Goal: Task Accomplishment & Management: Use online tool/utility

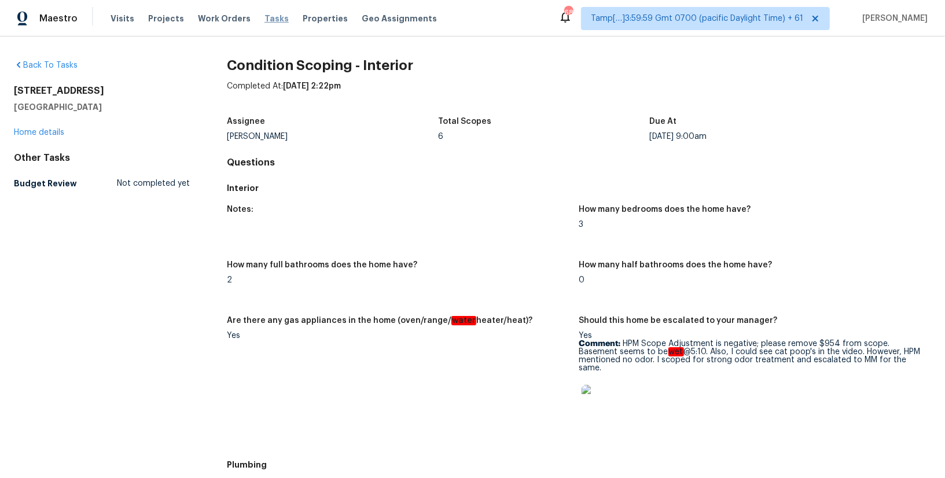
click at [264, 21] on span "Tasks" at bounding box center [276, 18] width 24 height 8
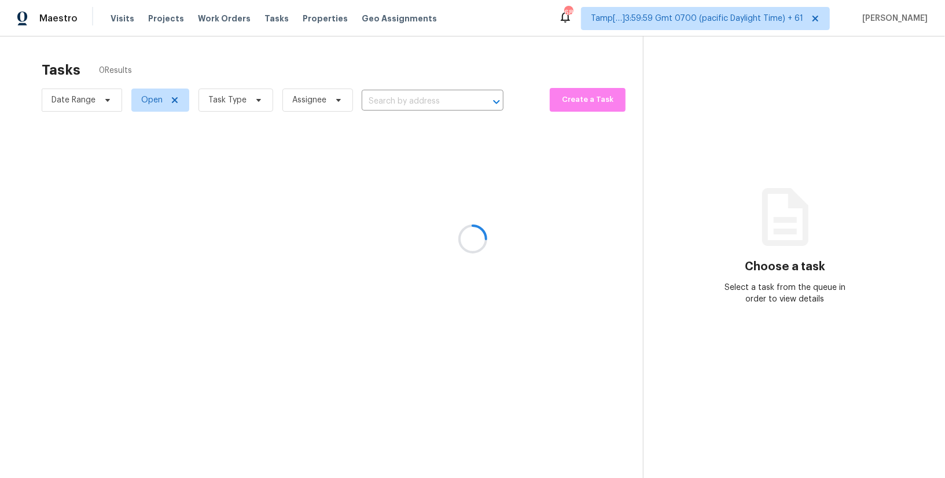
click at [394, 98] on div at bounding box center [472, 239] width 945 height 478
click at [385, 99] on div at bounding box center [472, 239] width 945 height 478
click at [387, 101] on div at bounding box center [472, 239] width 945 height 478
click at [390, 102] on div at bounding box center [472, 239] width 945 height 478
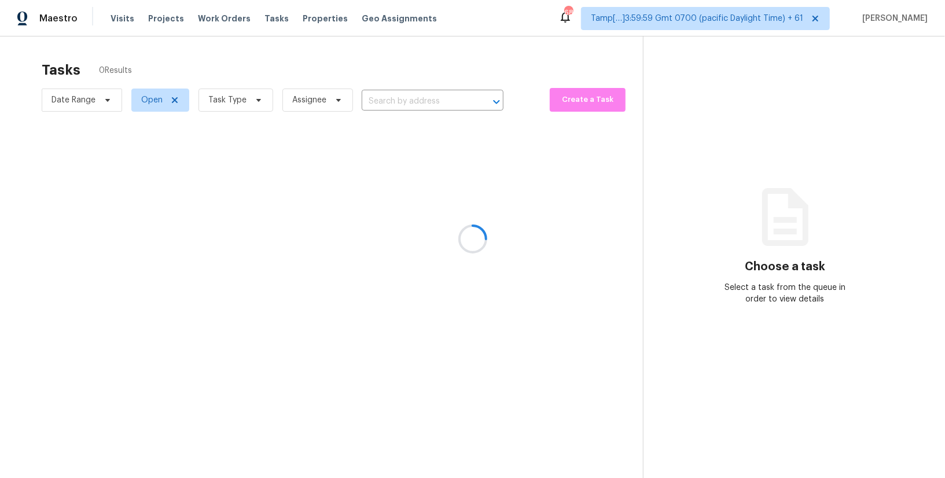
click at [390, 102] on div at bounding box center [472, 239] width 945 height 478
click at [389, 102] on div at bounding box center [472, 239] width 945 height 478
click at [383, 101] on div at bounding box center [472, 239] width 945 height 478
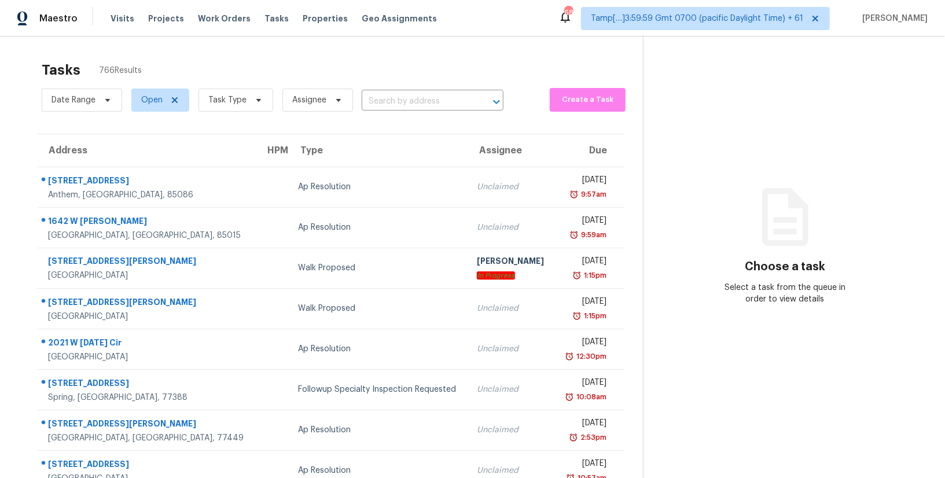
click at [383, 101] on input "text" at bounding box center [416, 102] width 109 height 18
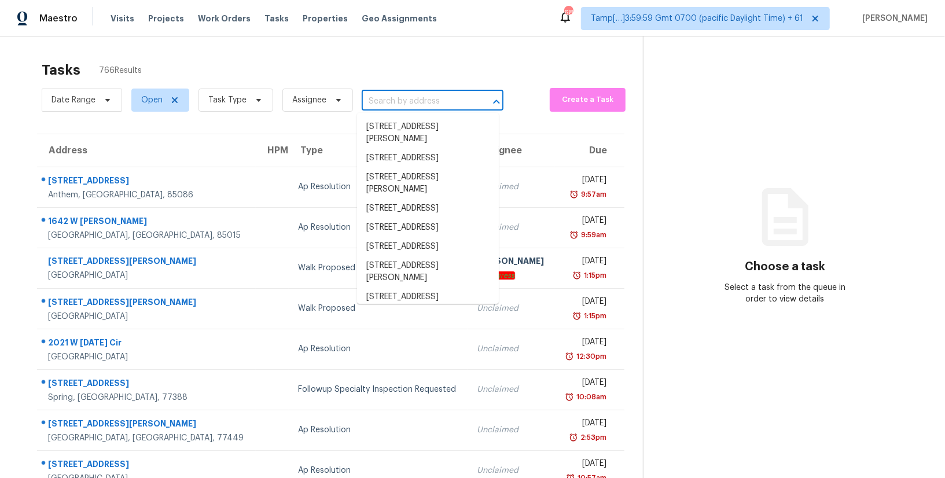
paste input "[STREET_ADDRESS][PERSON_NAME]"
type input "[STREET_ADDRESS][PERSON_NAME]"
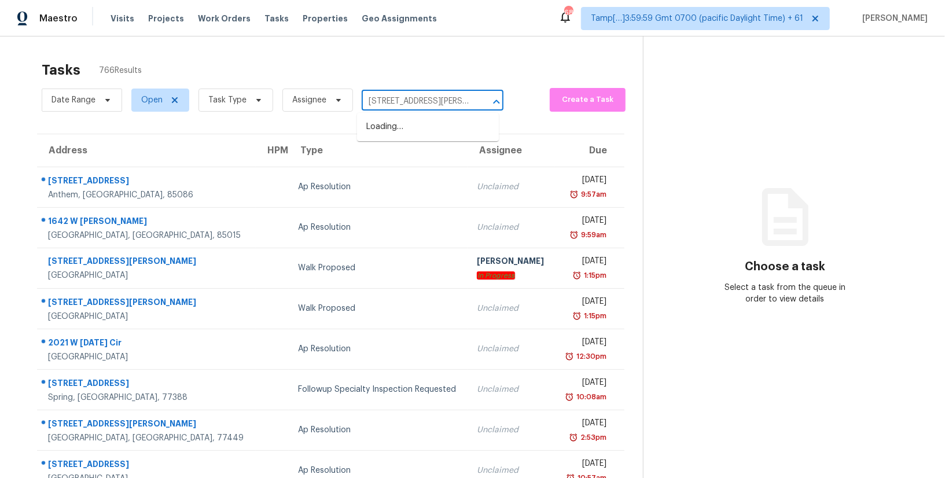
scroll to position [0, 44]
click at [384, 128] on li "[STREET_ADDRESS][PERSON_NAME]" at bounding box center [428, 132] width 142 height 31
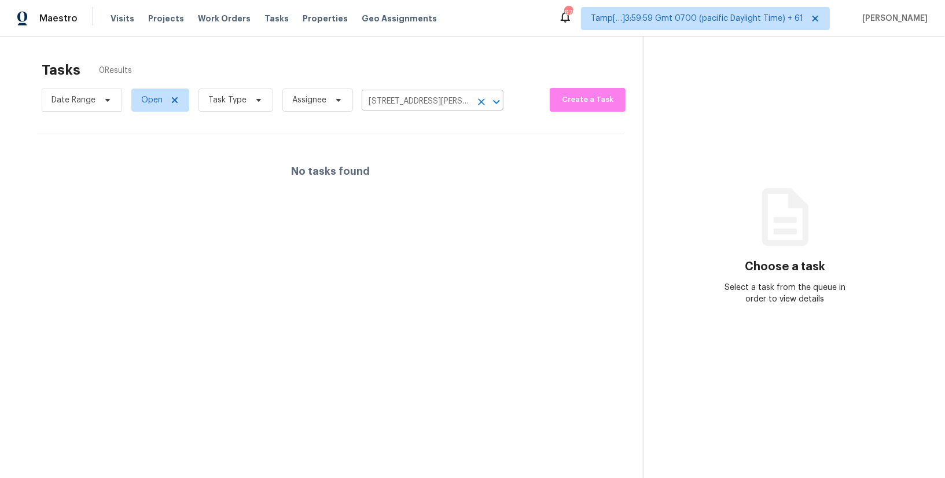
click at [429, 96] on input "[STREET_ADDRESS][PERSON_NAME]" at bounding box center [416, 102] width 109 height 18
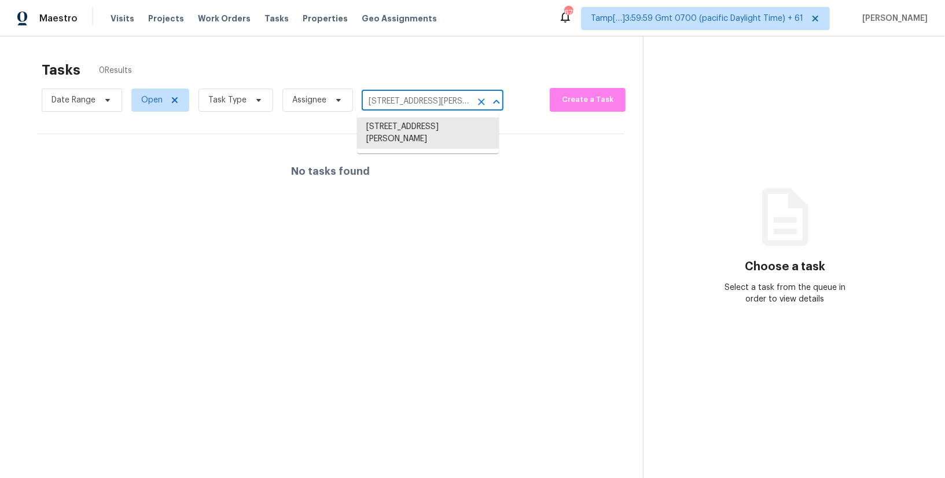
click at [429, 96] on input "[STREET_ADDRESS][PERSON_NAME]" at bounding box center [416, 102] width 109 height 18
paste input "[STREET_ADDRESS]"
type input "[STREET_ADDRESS]"
click at [405, 135] on li "[STREET_ADDRESS]" at bounding box center [428, 126] width 142 height 19
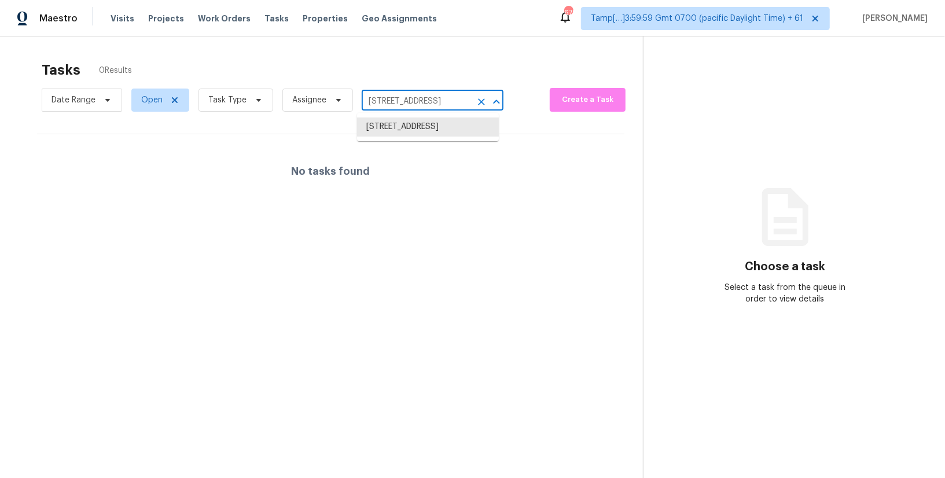
click at [398, 100] on input "[STREET_ADDRESS]" at bounding box center [416, 102] width 109 height 18
paste input "[STREET_ADDRESS]"
type input "[STREET_ADDRESS]"
